Goal: Transaction & Acquisition: Purchase product/service

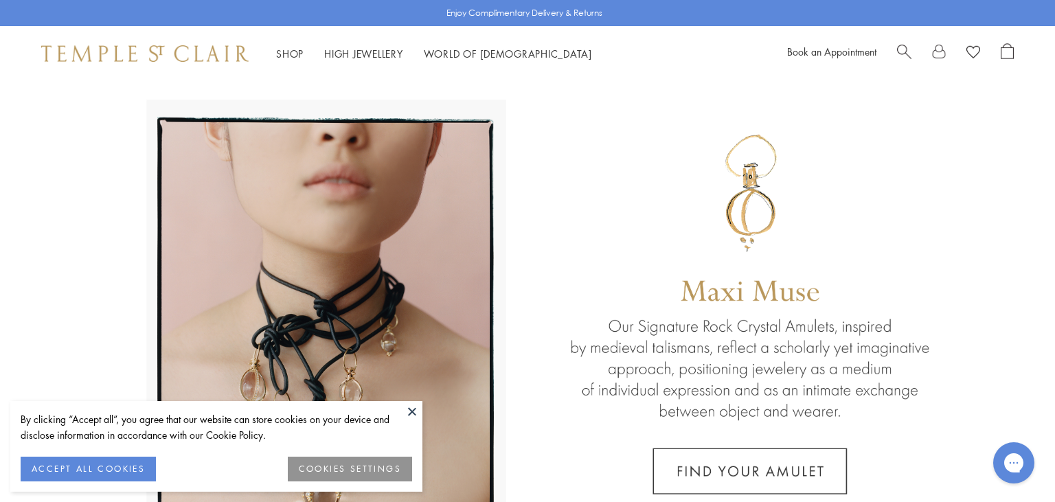
click at [411, 405] on button at bounding box center [412, 411] width 21 height 21
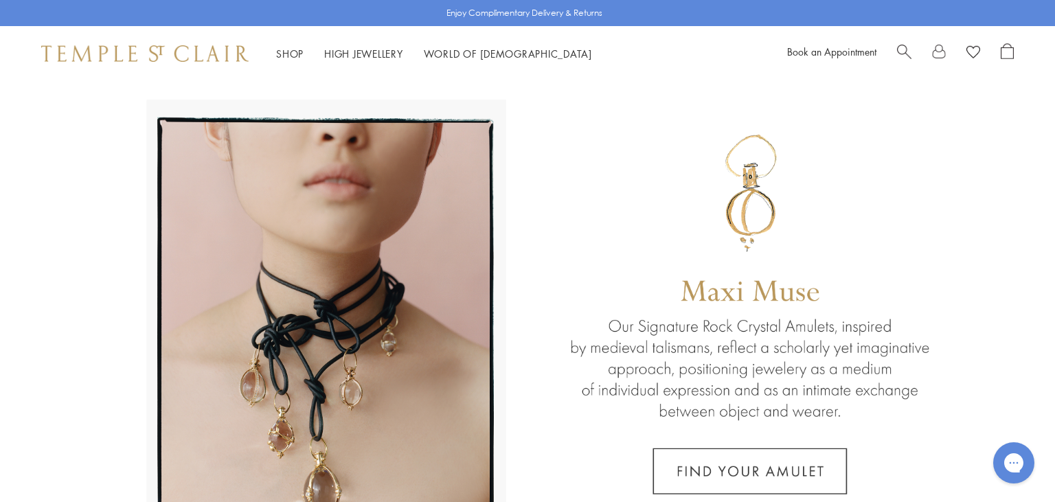
click at [908, 51] on span "Search" at bounding box center [904, 50] width 14 height 14
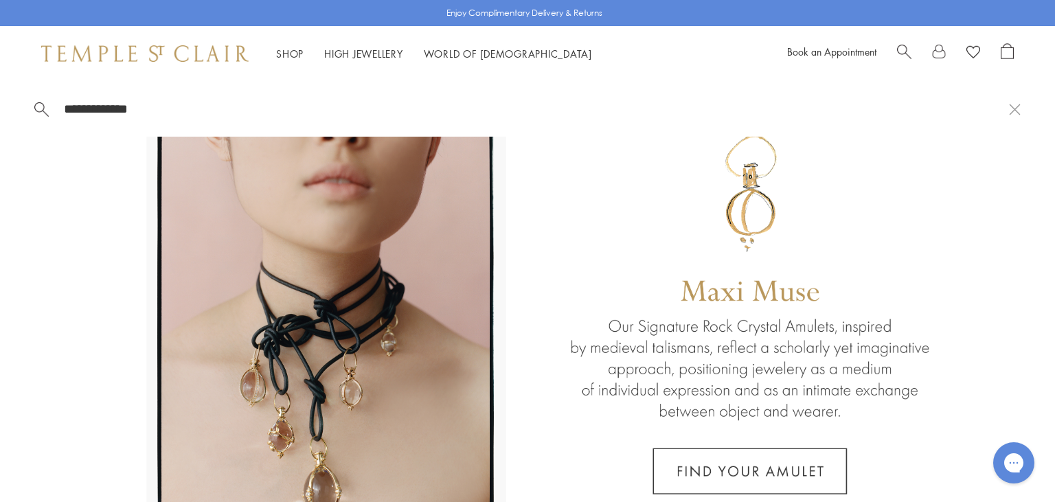
type input "**********"
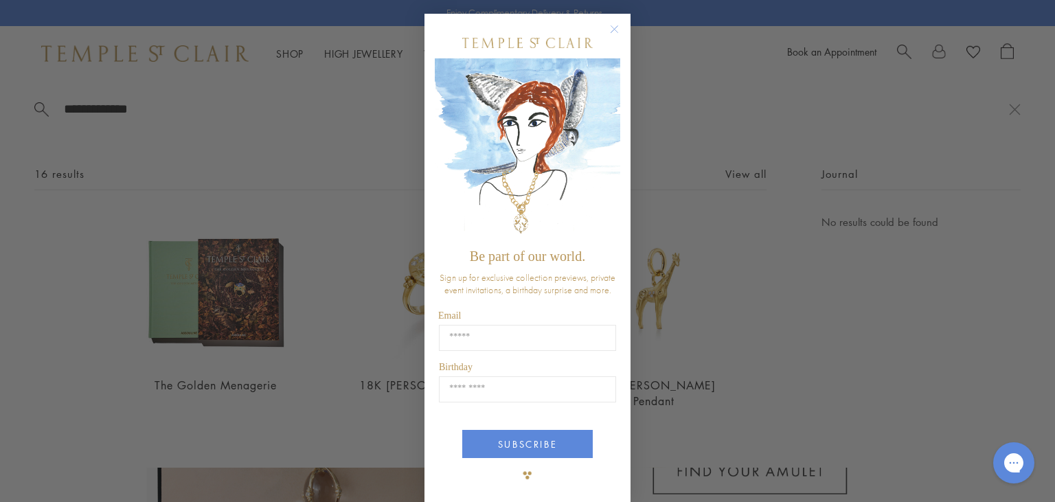
click at [612, 20] on form "Be part of our world. Sign up for exclusive collection previews, private event …" at bounding box center [528, 258] width 206 height 489
click at [620, 21] on form "Be part of our world. Sign up for exclusive collection previews, private event …" at bounding box center [528, 258] width 206 height 489
click at [615, 27] on circle "Close dialog" at bounding box center [615, 29] width 16 height 16
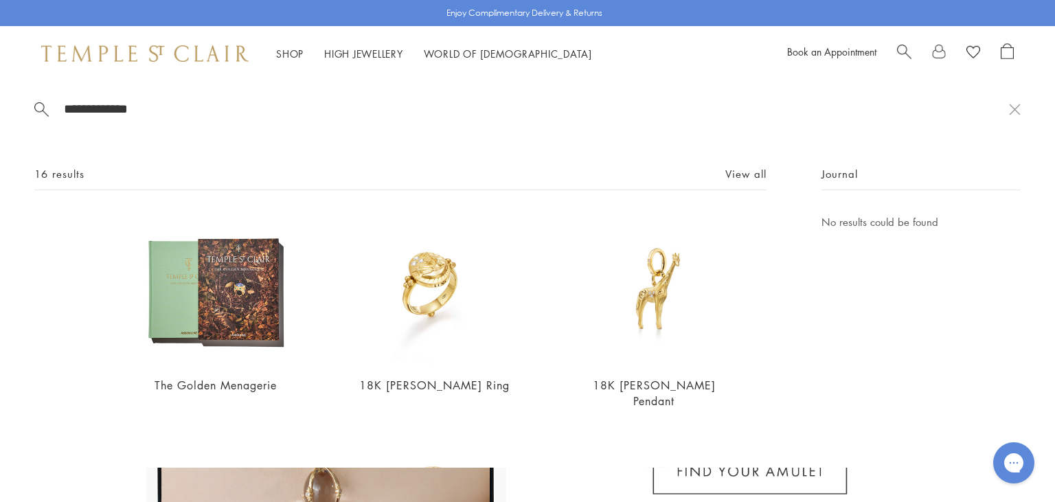
click at [292, 256] on div "18K [PERSON_NAME] Ring $5,000" at bounding box center [400, 321] width 219 height 215
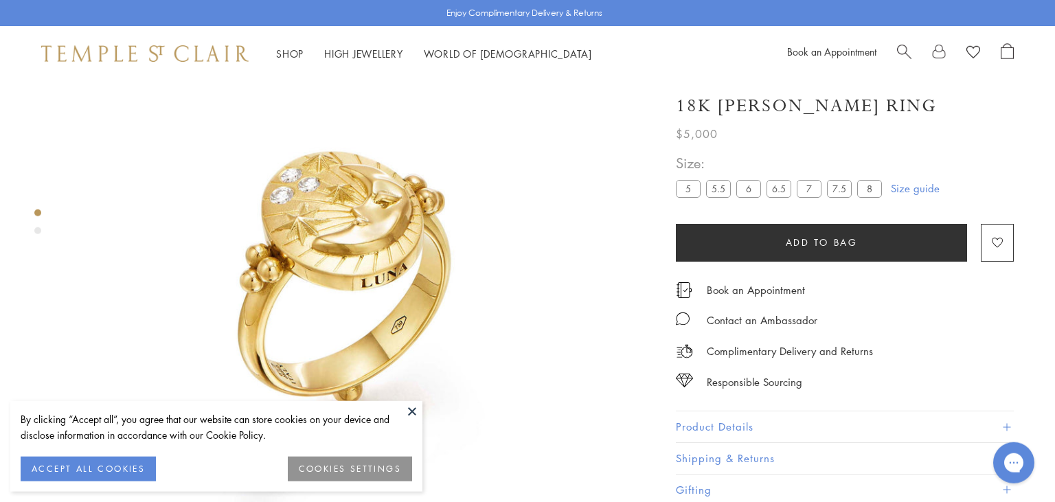
scroll to position [81, 0]
click at [232, 280] on img at bounding box center [363, 294] width 588 height 588
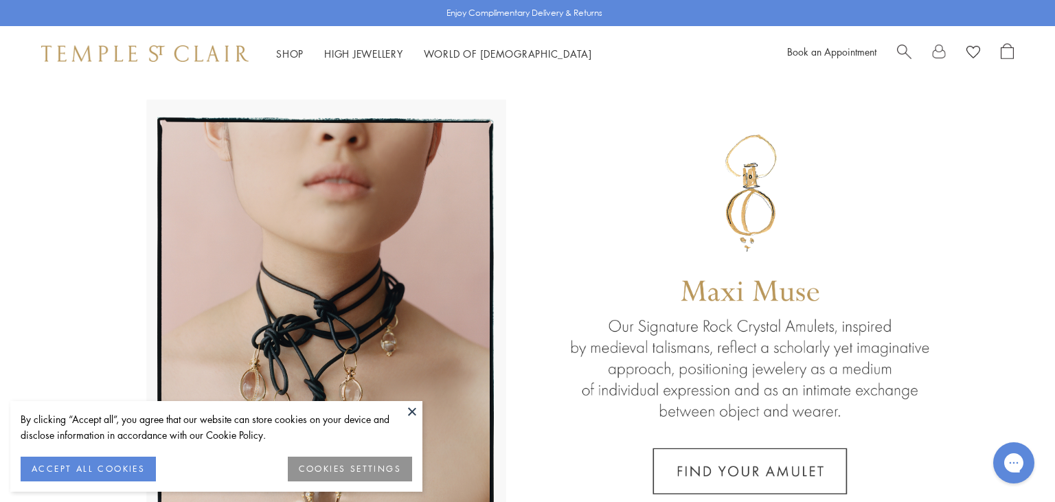
click at [407, 408] on button at bounding box center [412, 411] width 21 height 21
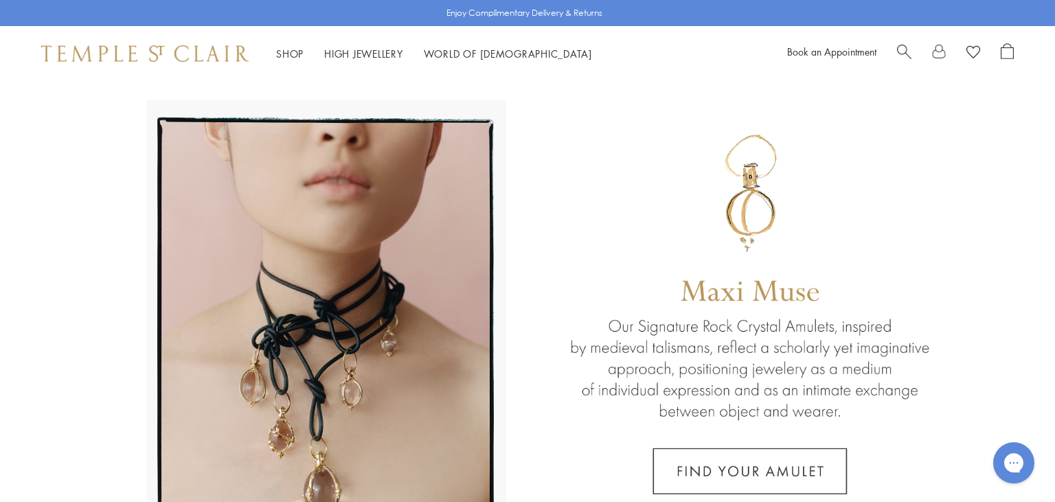
click at [905, 52] on span "Search" at bounding box center [904, 50] width 14 height 14
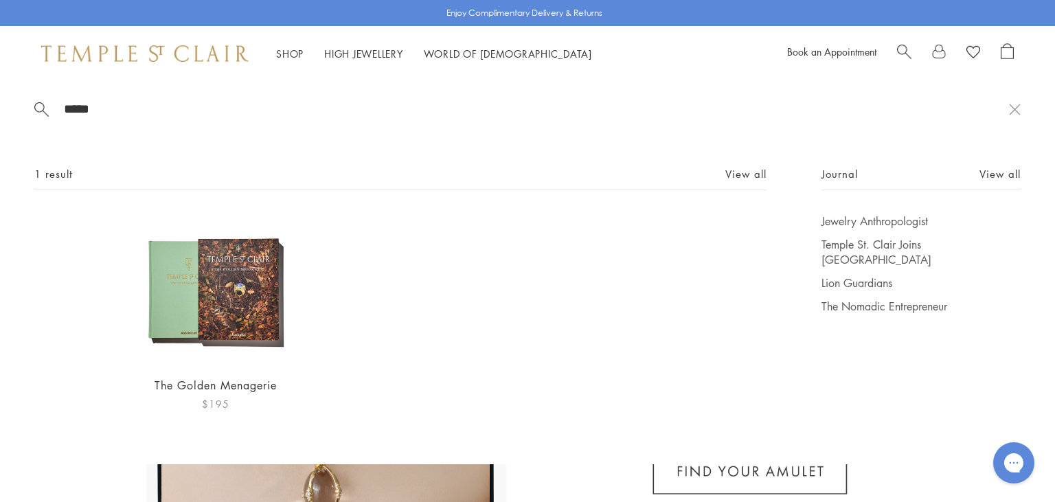
type input "*****"
click at [214, 312] on img at bounding box center [215, 289] width 150 height 150
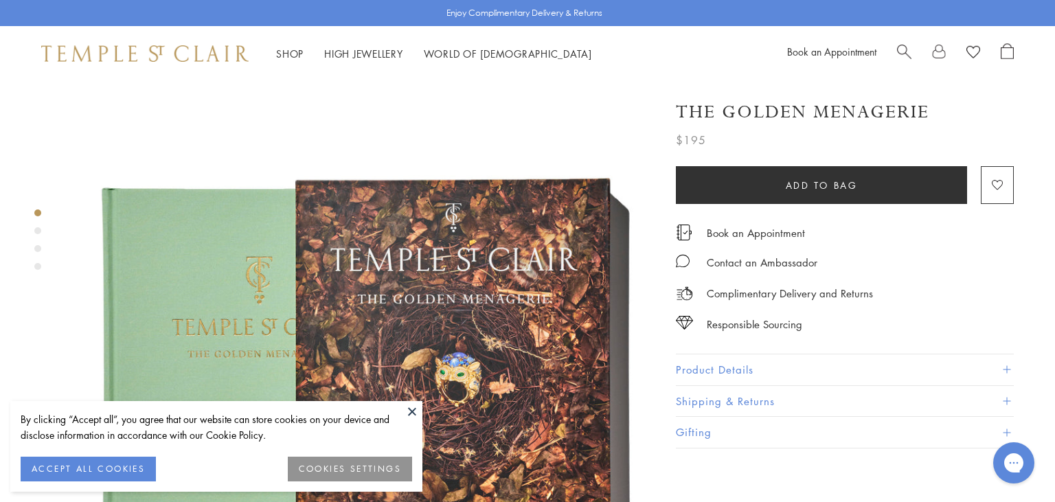
click at [411, 408] on button at bounding box center [412, 411] width 21 height 21
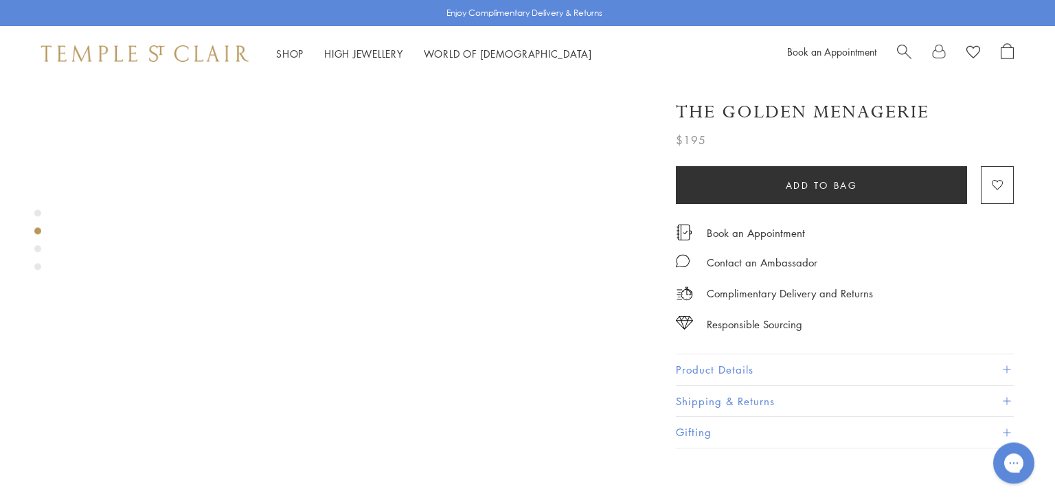
scroll to position [715, 0]
